Goal: Task Accomplishment & Management: Use online tool/utility

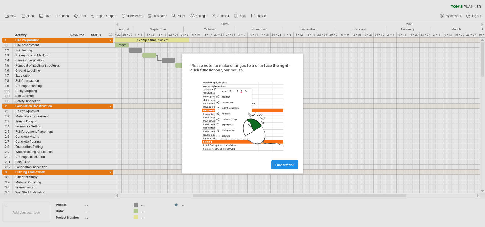
click at [286, 166] on span "I understand" at bounding box center [284, 165] width 19 height 4
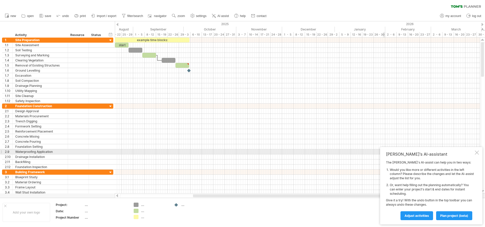
click at [478, 153] on div at bounding box center [477, 153] width 4 height 4
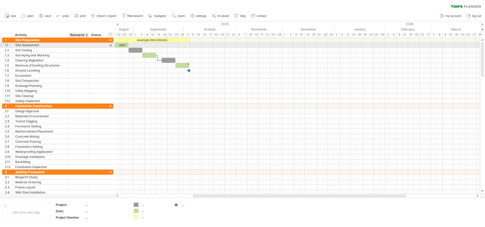
click at [79, 47] on div at bounding box center [78, 45] width 16 height 5
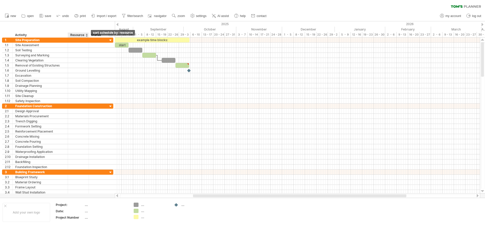
click at [86, 37] on div at bounding box center [87, 35] width 2 height 5
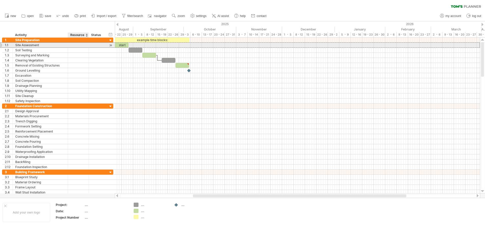
click at [82, 45] on div at bounding box center [78, 45] width 16 height 5
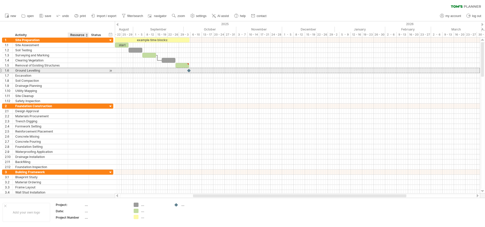
click at [79, 70] on div at bounding box center [78, 70] width 16 height 5
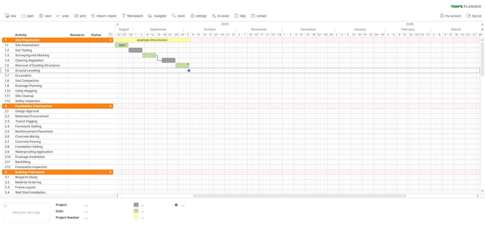
click at [118, 25] on div at bounding box center [117, 24] width 2 height 3
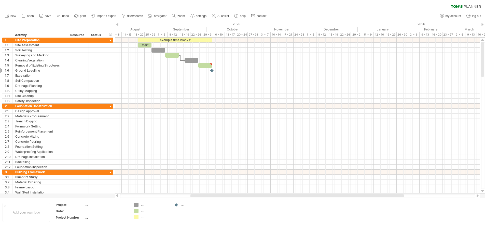
click at [118, 25] on div at bounding box center [117, 24] width 2 height 3
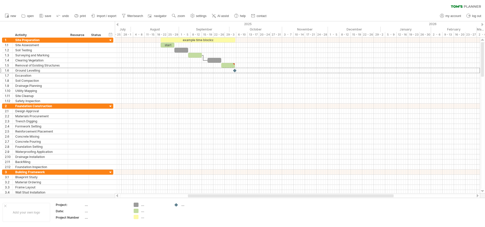
click at [118, 23] on div at bounding box center [117, 24] width 2 height 3
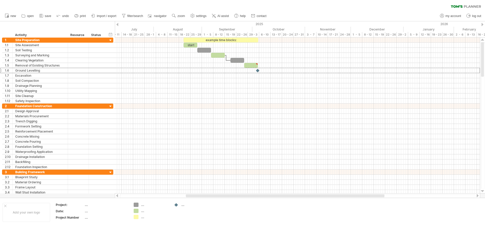
click at [117, 25] on div at bounding box center [117, 24] width 2 height 3
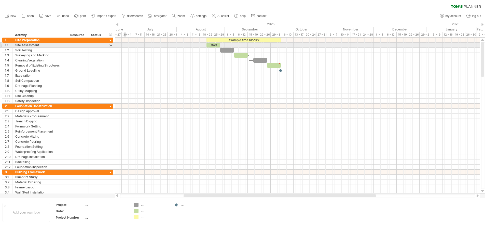
click at [125, 45] on div at bounding box center [297, 45] width 365 height 5
drag, startPoint x: 215, startPoint y: 46, endPoint x: 139, endPoint y: 45, distance: 75.6
click at [139, 45] on div "start" at bounding box center [138, 45] width 14 height 5
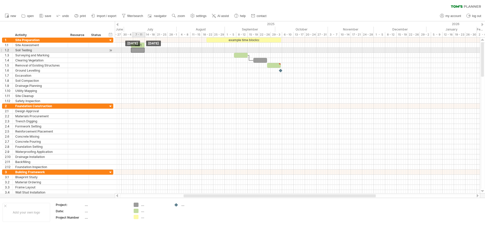
drag, startPoint x: 226, startPoint y: 50, endPoint x: 138, endPoint y: 51, distance: 88.8
click at [138, 51] on div at bounding box center [138, 50] width 14 height 5
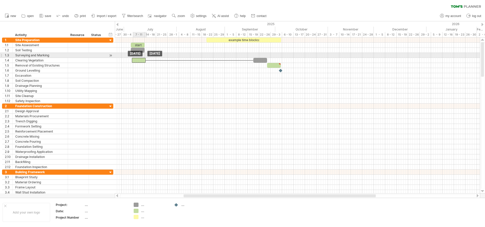
drag, startPoint x: 241, startPoint y: 54, endPoint x: 140, endPoint y: 58, distance: 101.6
click at [144, 55] on div at bounding box center [297, 55] width 365 height 5
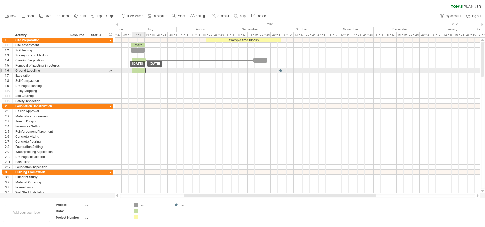
drag, startPoint x: 279, startPoint y: 65, endPoint x: 144, endPoint y: 68, distance: 135.4
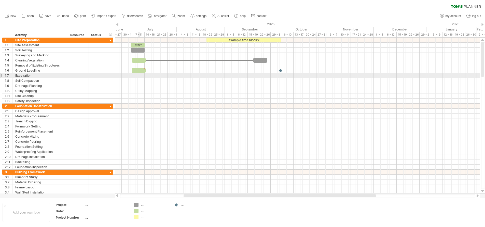
click at [138, 75] on div at bounding box center [297, 75] width 365 height 5
click at [140, 35] on div "7 - 11" at bounding box center [138, 34] width 11 height 5
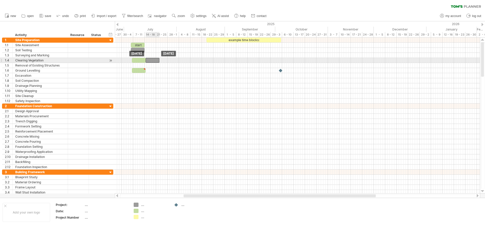
drag, startPoint x: 260, startPoint y: 60, endPoint x: 152, endPoint y: 61, distance: 108.2
click at [152, 61] on div at bounding box center [153, 60] width 14 height 5
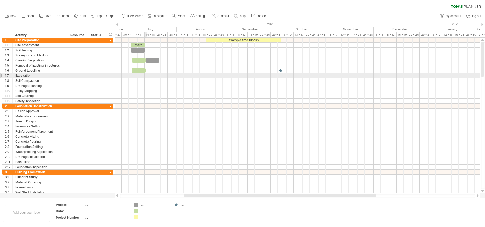
click at [146, 74] on div at bounding box center [297, 75] width 365 height 5
click at [139, 76] on div at bounding box center [297, 75] width 365 height 5
click at [81, 76] on div at bounding box center [78, 75] width 16 height 5
click at [94, 75] on div at bounding box center [96, 75] width 11 height 5
click at [99, 34] on div "Status" at bounding box center [96, 35] width 11 height 5
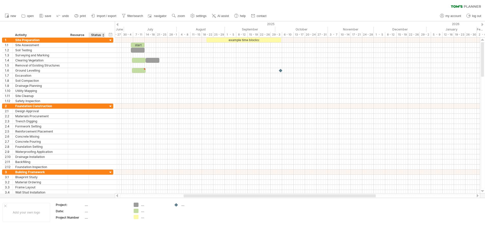
click at [104, 35] on div at bounding box center [105, 35] width 2 height 5
click at [102, 37] on div "Status" at bounding box center [96, 35] width 11 height 5
click at [103, 36] on div at bounding box center [103, 35] width 2 height 5
click at [69, 30] on div "hide start/end/duration show start/end/duration ******** Activity ******** Reso…" at bounding box center [57, 29] width 115 height 16
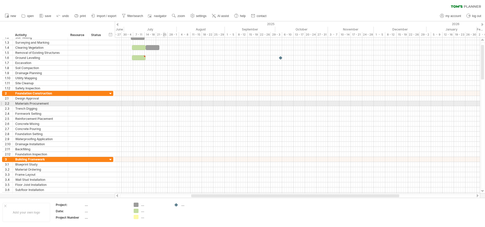
click at [164, 103] on div at bounding box center [297, 103] width 365 height 5
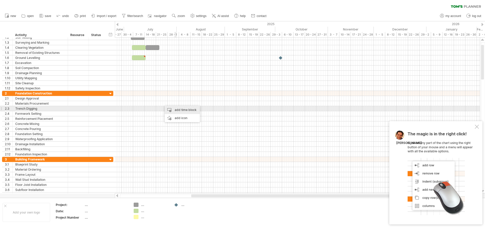
click at [181, 109] on div "add time block" at bounding box center [182, 110] width 35 height 8
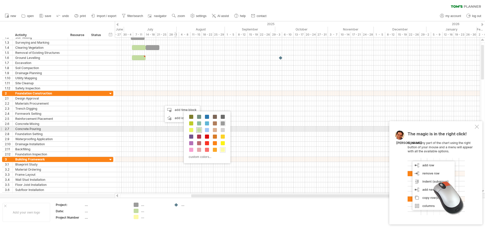
click at [199, 129] on span at bounding box center [199, 130] width 4 height 4
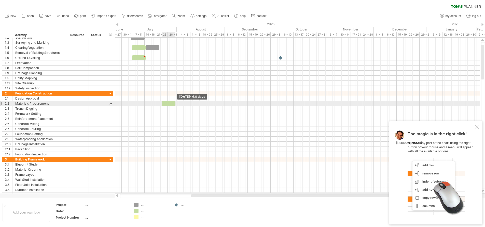
drag, startPoint x: 163, startPoint y: 105, endPoint x: 175, endPoint y: 105, distance: 11.5
click at [175, 105] on span at bounding box center [175, 103] width 2 height 5
